Goal: Use online tool/utility: Utilize a website feature to perform a specific function

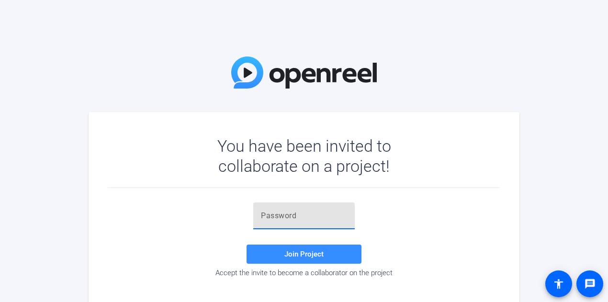
click at [311, 216] on input "text" at bounding box center [304, 215] width 86 height 11
paste input "i.T~lD"
type input "i.T~lD"
click at [305, 247] on span at bounding box center [303, 254] width 115 height 23
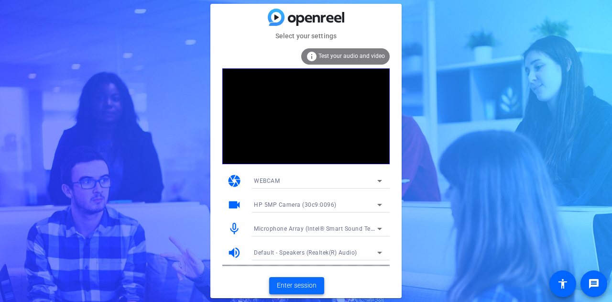
click at [305, 285] on span "Enter session" at bounding box center [297, 285] width 40 height 10
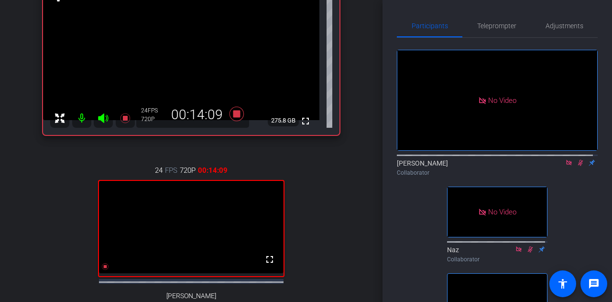
scroll to position [122, 0]
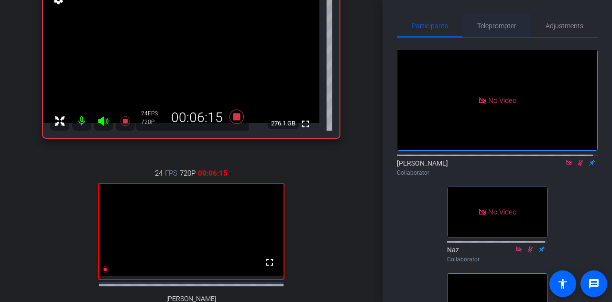
click at [507, 25] on span "Teleprompter" at bounding box center [496, 25] width 39 height 7
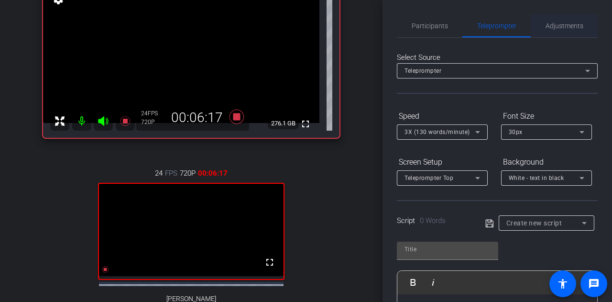
click at [566, 21] on span "Adjustments" at bounding box center [565, 25] width 38 height 23
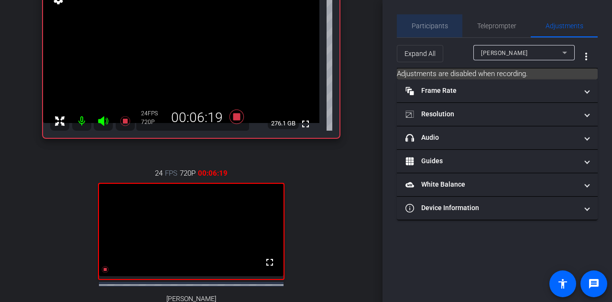
click at [445, 22] on span "Participants" at bounding box center [430, 25] width 36 height 7
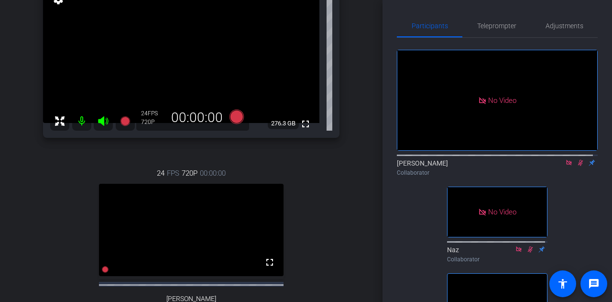
click at [577, 159] on icon at bounding box center [581, 162] width 8 height 7
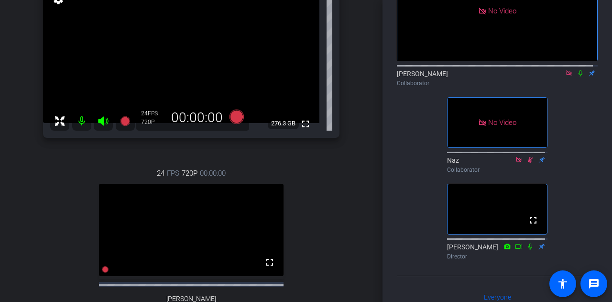
scroll to position [0, 0]
